Goal: Complete application form

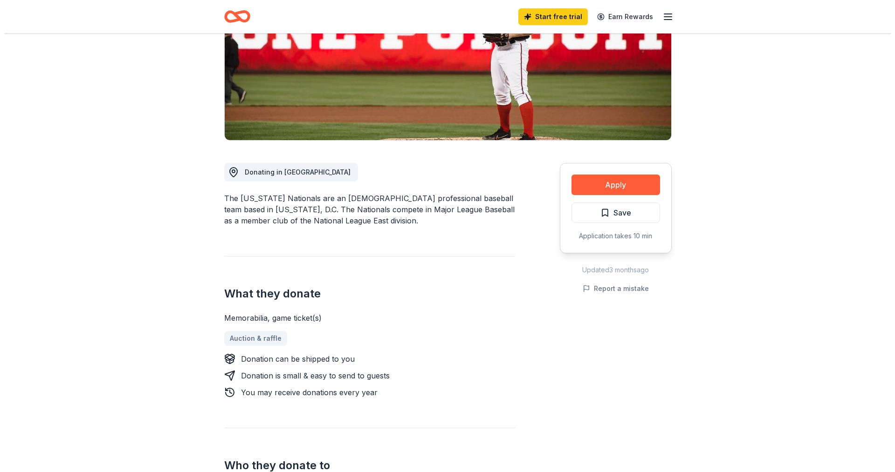
scroll to position [140, 0]
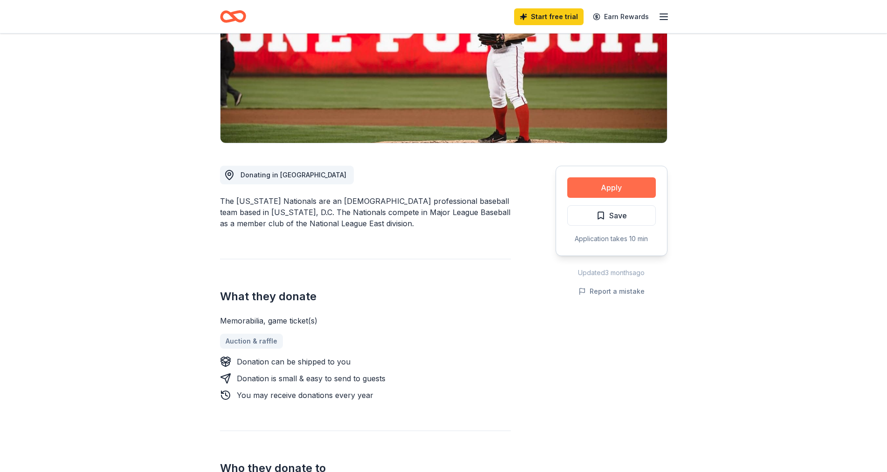
click at [461, 183] on button "Apply" at bounding box center [611, 188] width 89 height 21
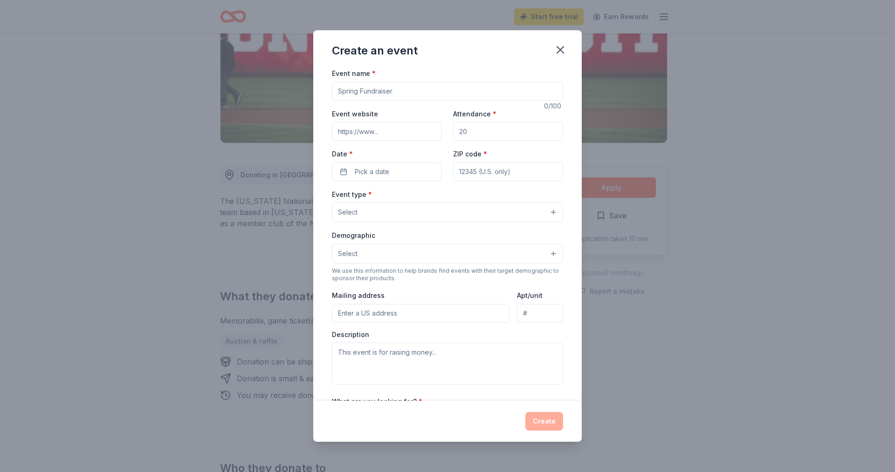
click at [424, 89] on input "Event name *" at bounding box center [447, 91] width 231 height 19
type input "Fall Fundraiser"
click at [380, 130] on input "Event website" at bounding box center [387, 131] width 110 height 19
type input "[DOMAIN_NAME]"
click at [461, 135] on input "Attendance *" at bounding box center [508, 131] width 110 height 19
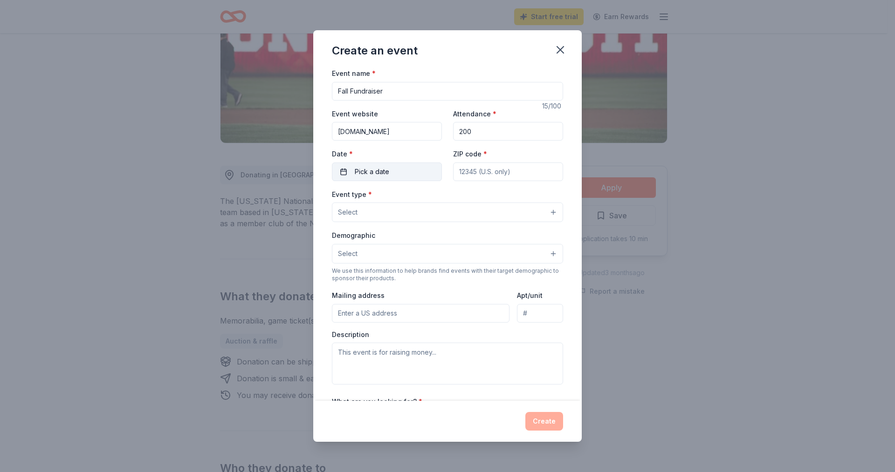
type input "200"
click at [361, 168] on span "Pick a date" at bounding box center [372, 171] width 34 height 11
click at [434, 198] on button "Go to next month" at bounding box center [435, 196] width 13 height 13
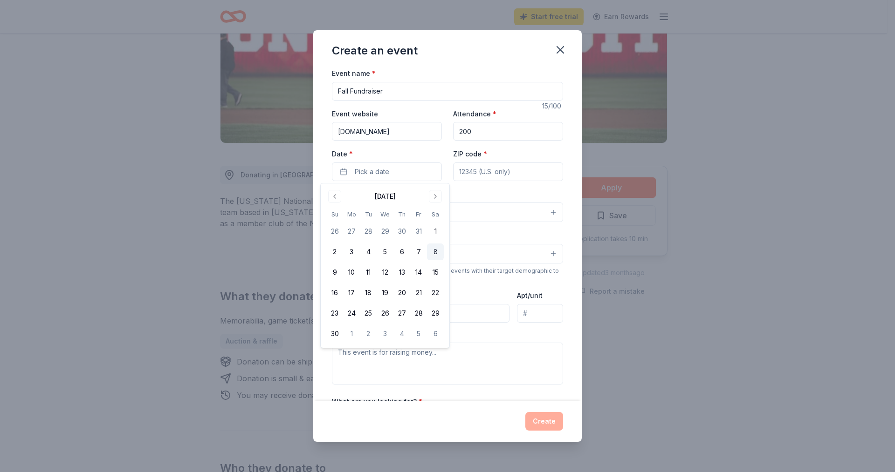
click at [434, 251] on button "8" at bounding box center [435, 252] width 17 height 17
click at [461, 168] on input "ZIP code *" at bounding box center [508, 172] width 110 height 19
type input "12871"
type input "[STREET_ADDRESS]"
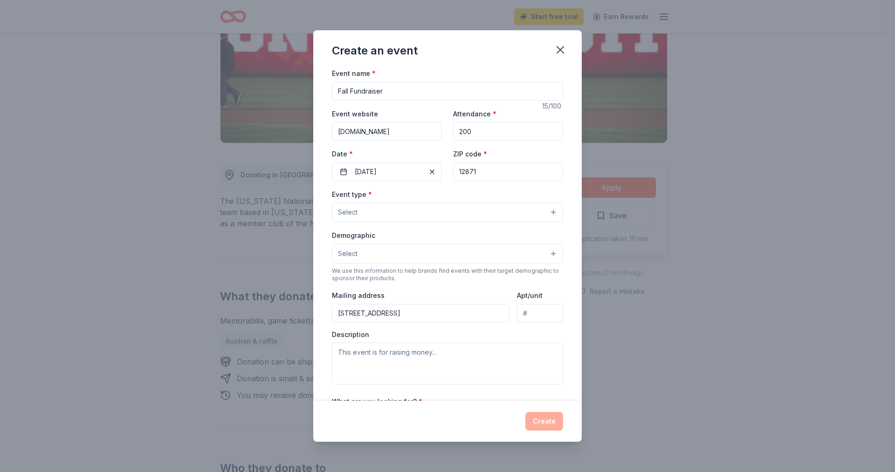
click at [415, 215] on button "Select" at bounding box center [447, 213] width 231 height 20
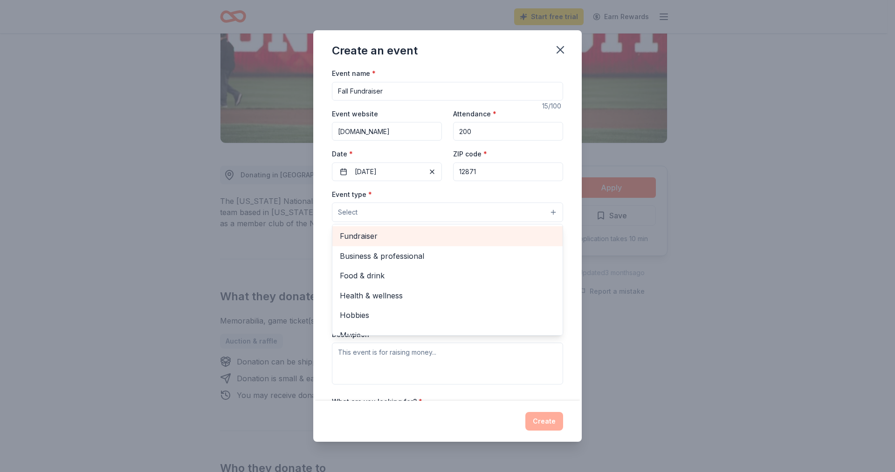
click at [402, 239] on span "Fundraiser" at bounding box center [447, 236] width 215 height 12
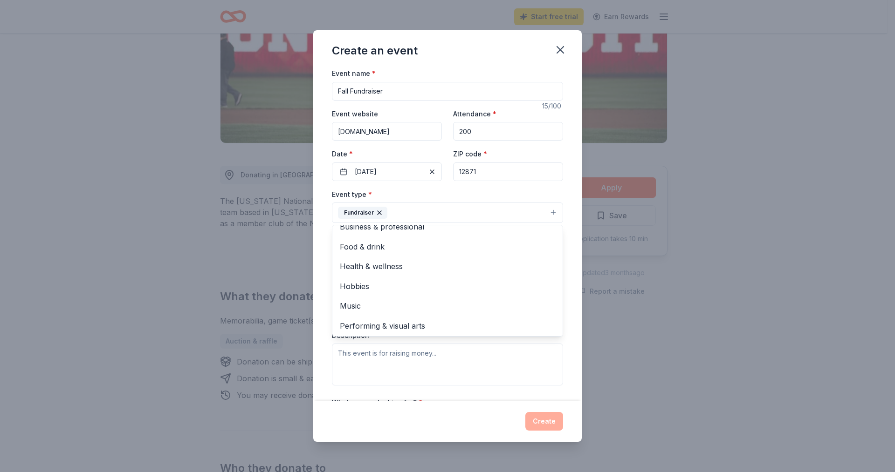
scroll to position [11, 0]
click at [461, 252] on div "Create an event Event name * Fall Fundraiser 15 /100 Event website [DOMAIN_NAME…" at bounding box center [447, 236] width 895 height 472
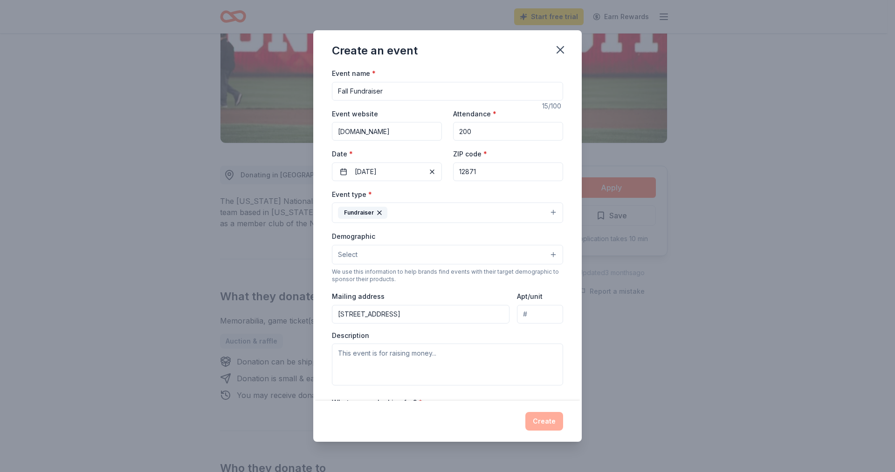
click at [376, 252] on button "Select" at bounding box center [447, 255] width 231 height 20
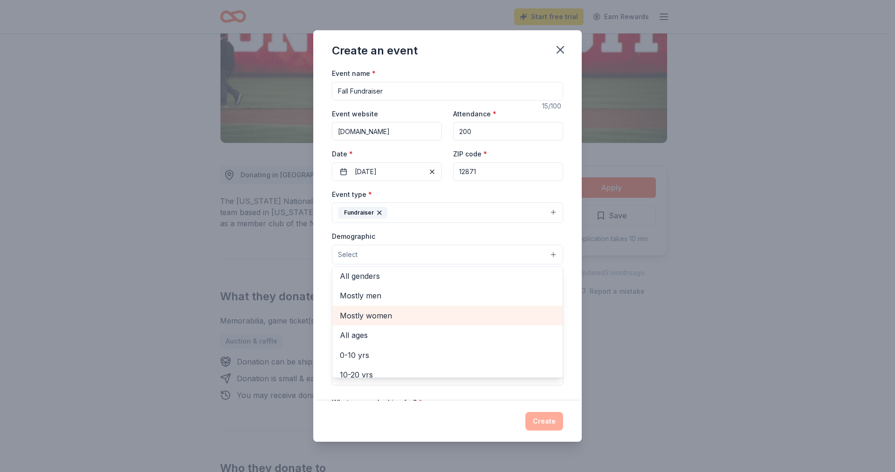
scroll to position [0, 0]
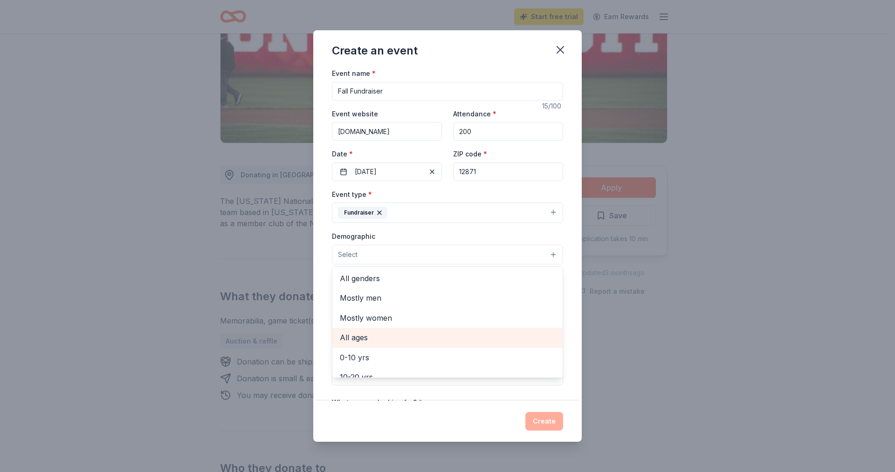
click at [358, 341] on span "All ages" at bounding box center [447, 338] width 215 height 12
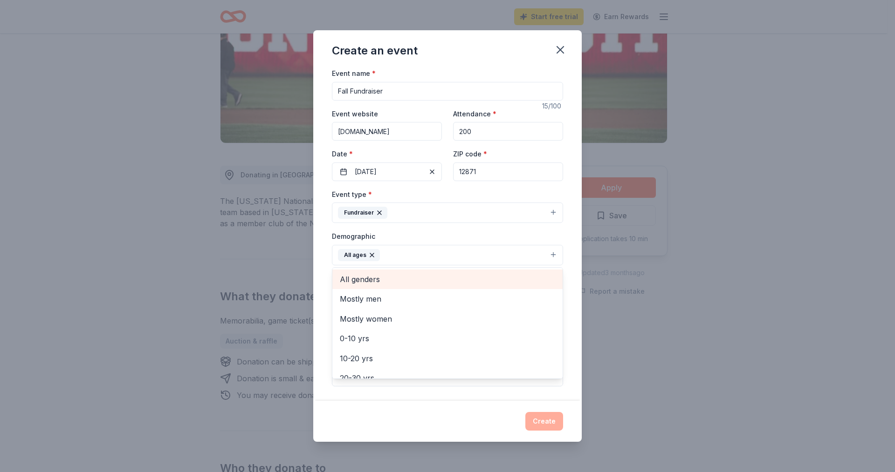
click at [364, 280] on span "All genders" at bounding box center [447, 280] width 215 height 12
click at [461, 282] on div "Event name * Fall Fundraiser 15 /100 Event website [DOMAIN_NAME] Attendance * 2…" at bounding box center [447, 235] width 268 height 334
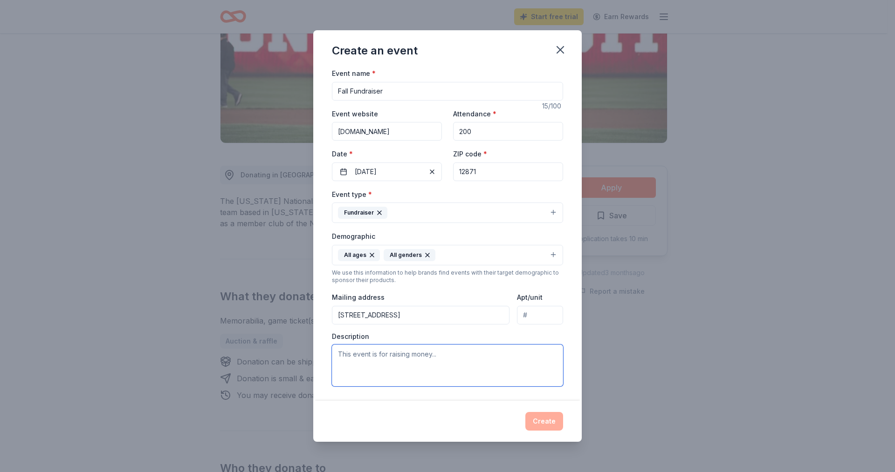
click at [386, 357] on textarea at bounding box center [447, 366] width 231 height 42
click at [361, 361] on textarea at bounding box center [447, 366] width 231 height 42
paste textarea "Lo Ipsu Dolorsit, Ame. 30 Consec Adipis Elits 471 Do3E Temporincidid, UT 91649 …"
click at [461, 366] on textarea at bounding box center [447, 366] width 231 height 42
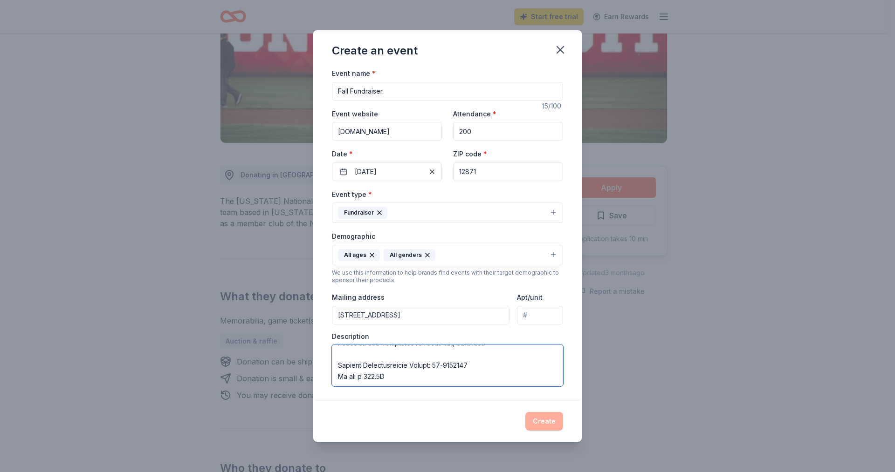
scroll to position [722, 0]
click at [444, 373] on textarea at bounding box center [447, 366] width 231 height 42
click at [343, 363] on textarea at bounding box center [447, 366] width 231 height 42
paste textarea "Loremi 00, 2786 Dolo Sit am Conse, Ad Elit Seddoeiu, Tem in u 462.5L etd-magnaa…"
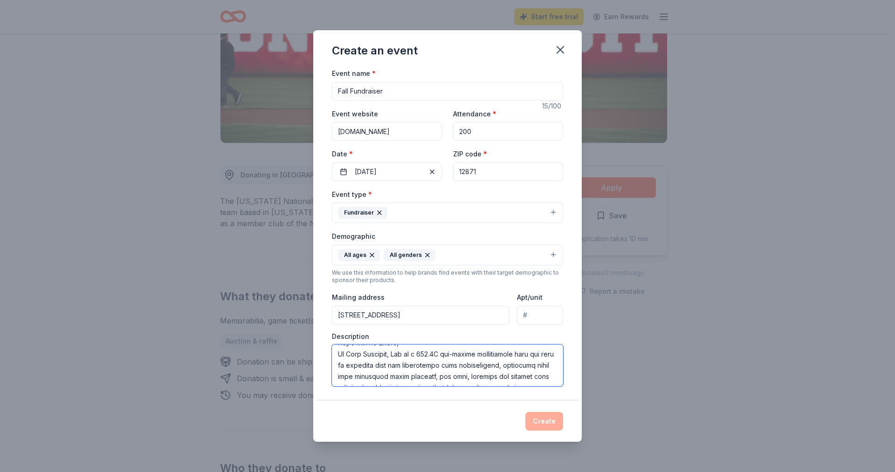
scroll to position [1985, 0]
type textarea "Lo Ipsu Dolorsit, Ame. 30 Consec Adipis Elits 471 Do3E Temporincidid, UT 91649 …"
click at [461, 322] on div "Event name * Fall Fundraiser 15 /100 Event website [DOMAIN_NAME] Attendance * 2…" at bounding box center [447, 235] width 268 height 334
click at [461, 364] on textarea at bounding box center [447, 366] width 231 height 42
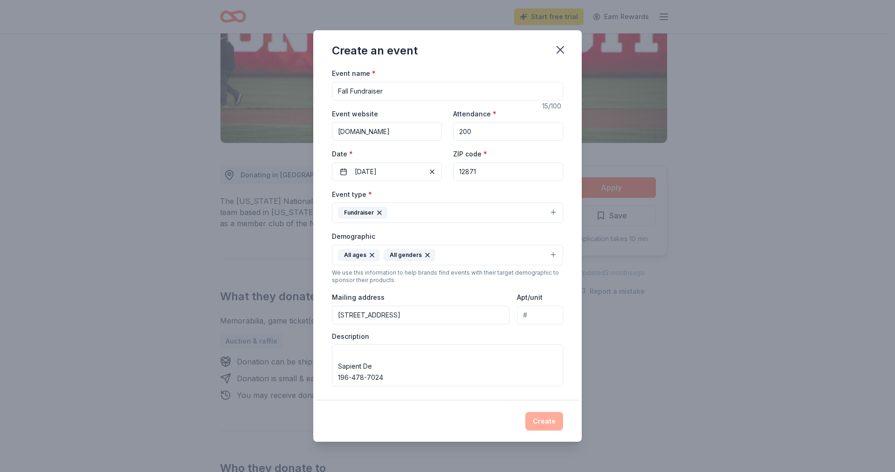
click at [461, 55] on div "Create an event" at bounding box center [447, 48] width 268 height 37
click at [461, 413] on div "Create" at bounding box center [447, 421] width 231 height 19
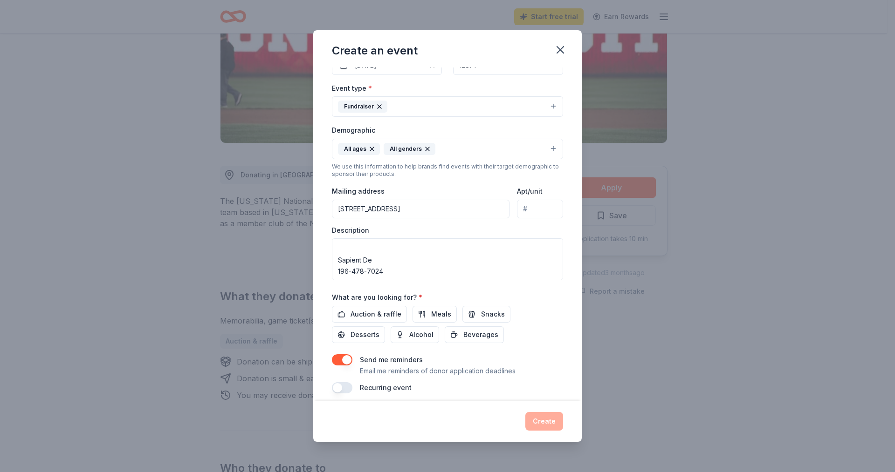
scroll to position [114, 0]
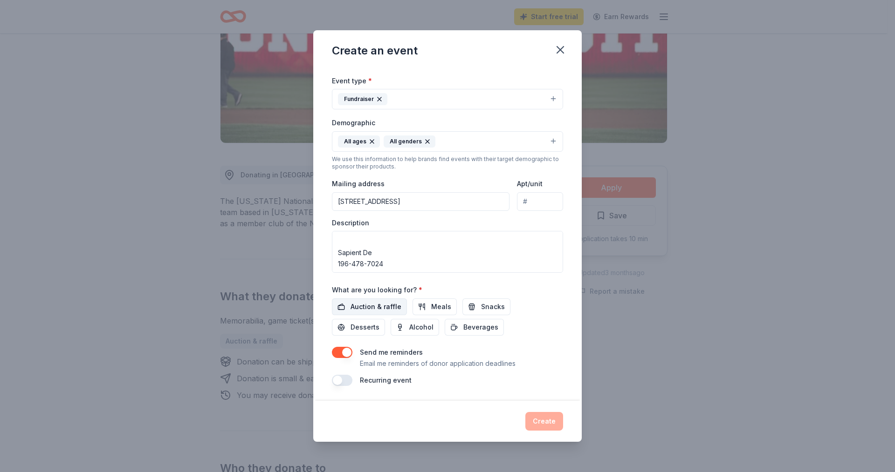
click at [355, 305] on span "Auction & raffle" at bounding box center [375, 306] width 51 height 11
click at [461, 420] on button "Create" at bounding box center [544, 421] width 38 height 19
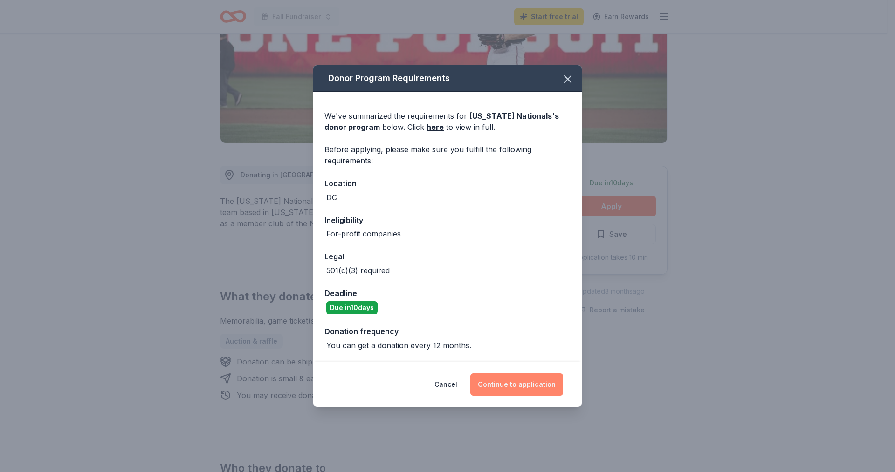
click at [461, 384] on button "Continue to application" at bounding box center [516, 385] width 93 height 22
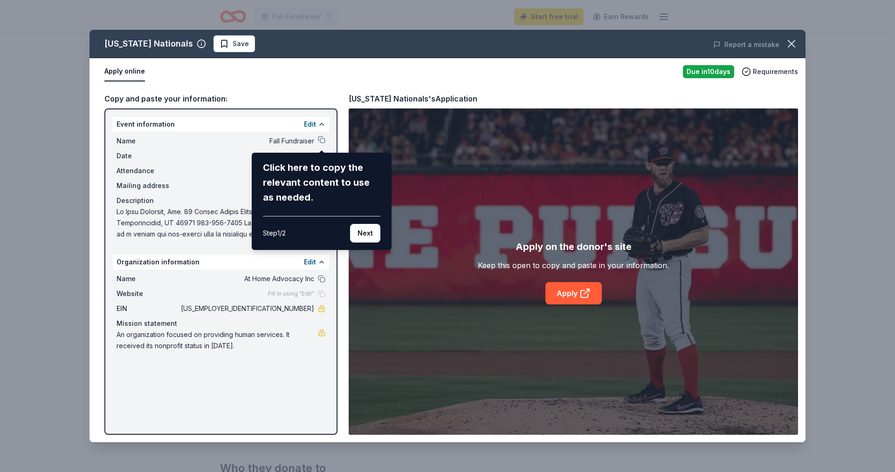
click at [322, 138] on div "[US_STATE] Nationals Save Report a mistake Apply online Due [DATE] Requirements…" at bounding box center [447, 236] width 716 height 413
click at [357, 232] on button "Next" at bounding box center [365, 233] width 30 height 19
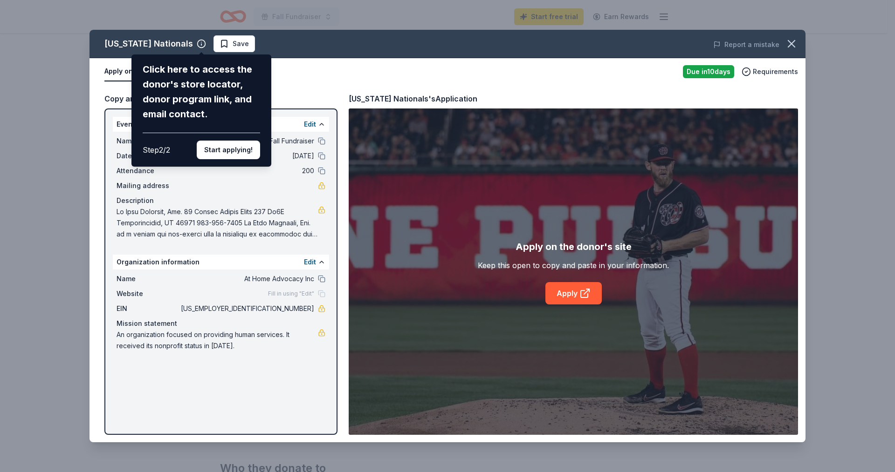
click at [203, 181] on div "[US_STATE] Nationals Click here to access the donor's store locator, donor prog…" at bounding box center [447, 236] width 716 height 413
click at [240, 39] on div "[US_STATE] Nationals Click here to access the donor's store locator, donor prog…" at bounding box center [447, 236] width 716 height 413
click at [239, 149] on button "Start applying!" at bounding box center [228, 150] width 63 height 19
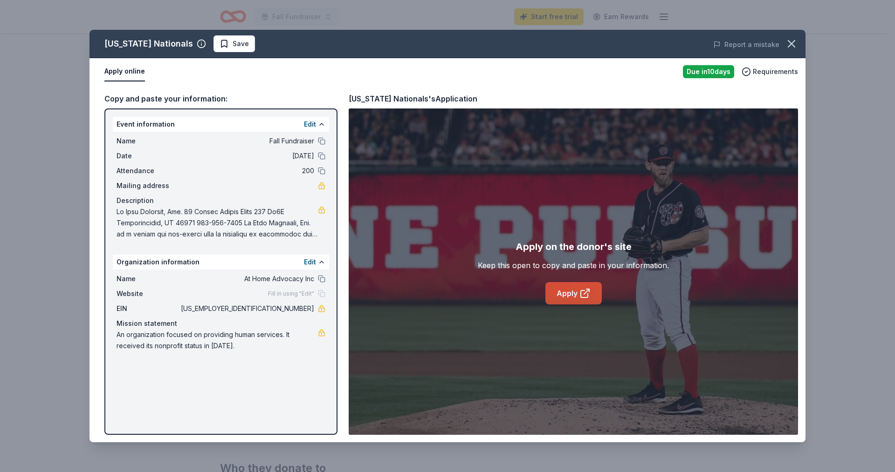
click at [461, 292] on icon at bounding box center [584, 293] width 11 height 11
